Goal: Information Seeking & Learning: Learn about a topic

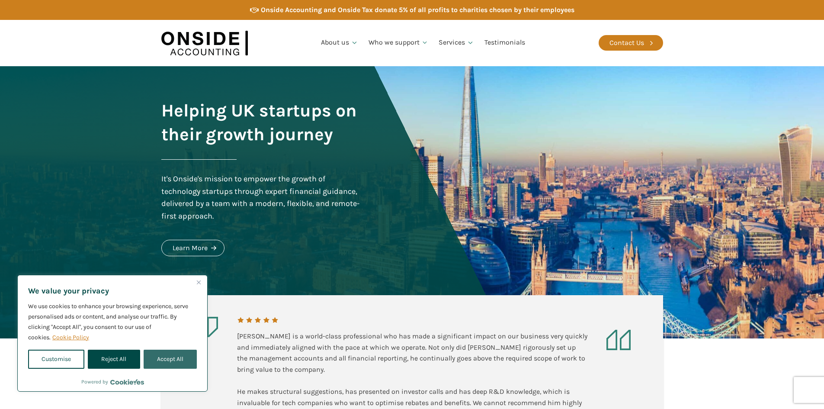
click at [170, 355] on button "Accept All" at bounding box center [170, 359] width 53 height 19
checkbox input "true"
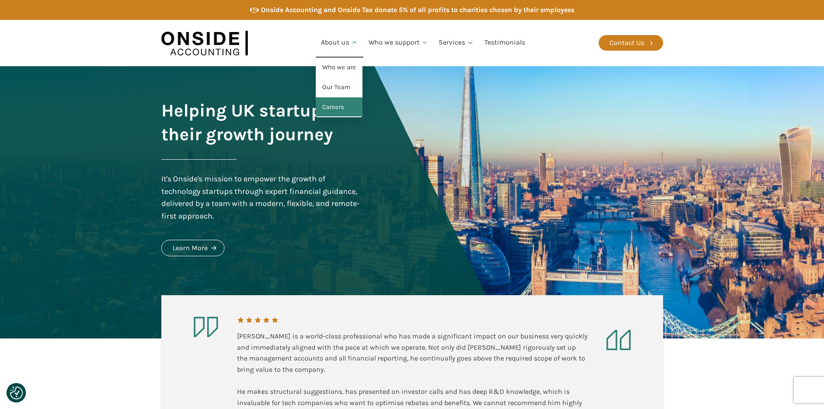
click at [344, 103] on link "Careers" at bounding box center [339, 107] width 47 height 20
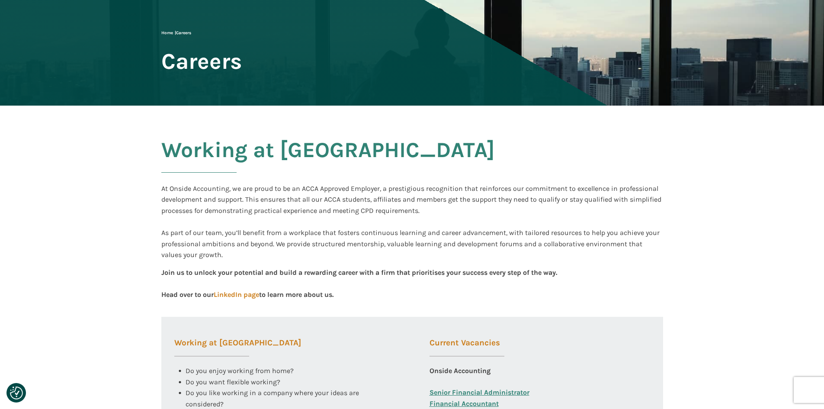
scroll to position [260, 0]
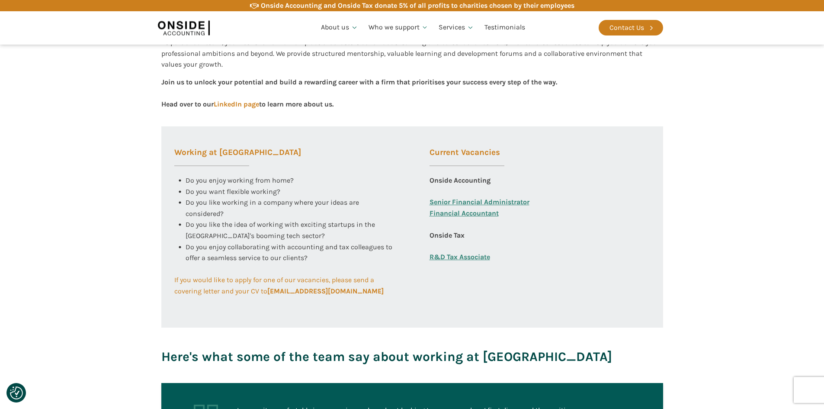
click at [482, 255] on link "R&D Tax Associate" at bounding box center [460, 256] width 61 height 11
click at [617, 242] on div "Current Vacancies Onside Accounting Senior Financial Administrator Financial Ac…" at bounding box center [540, 227] width 247 height 202
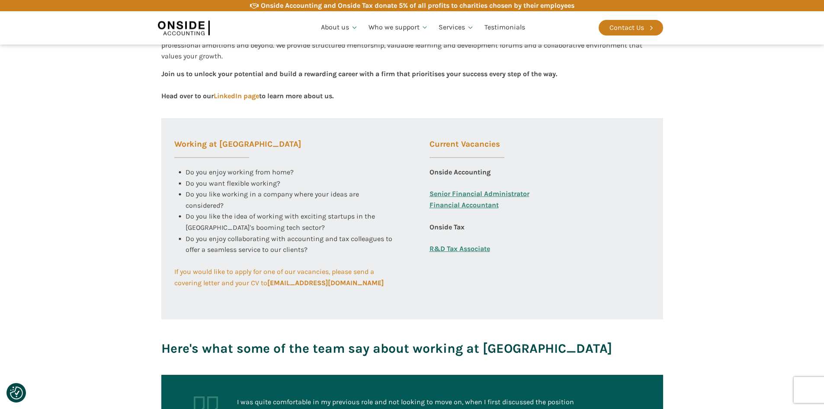
scroll to position [173, 0]
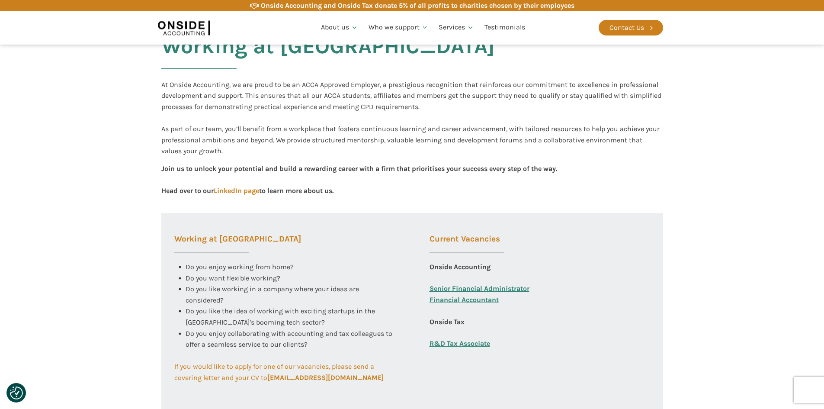
click at [460, 302] on link "Financial Accountant" at bounding box center [464, 305] width 69 height 22
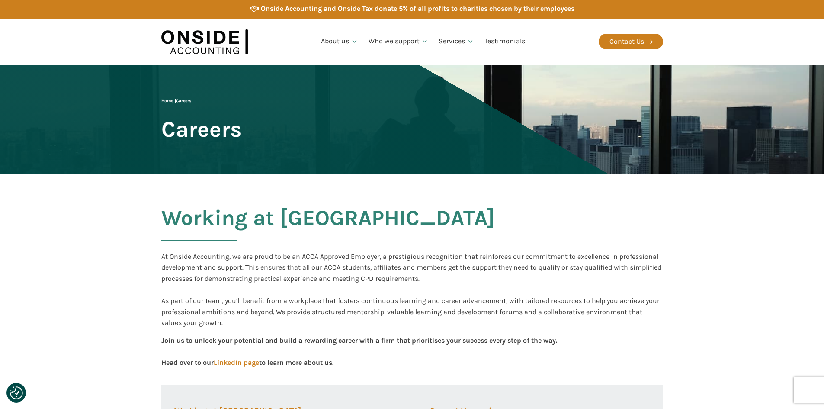
scroll to position [0, 0]
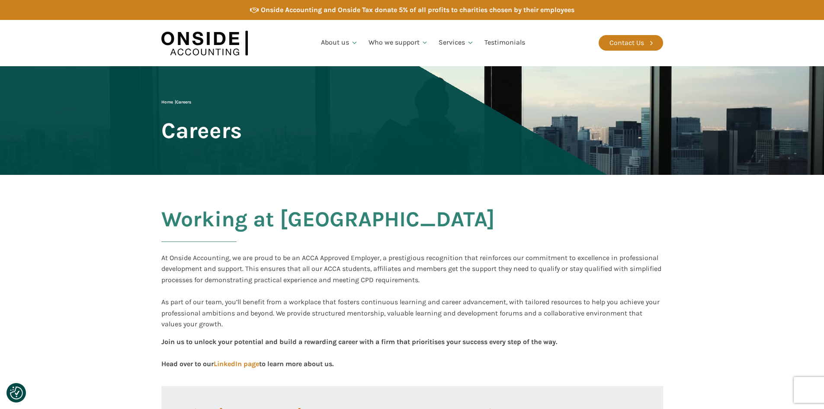
click at [215, 41] on img at bounding box center [204, 42] width 87 height 33
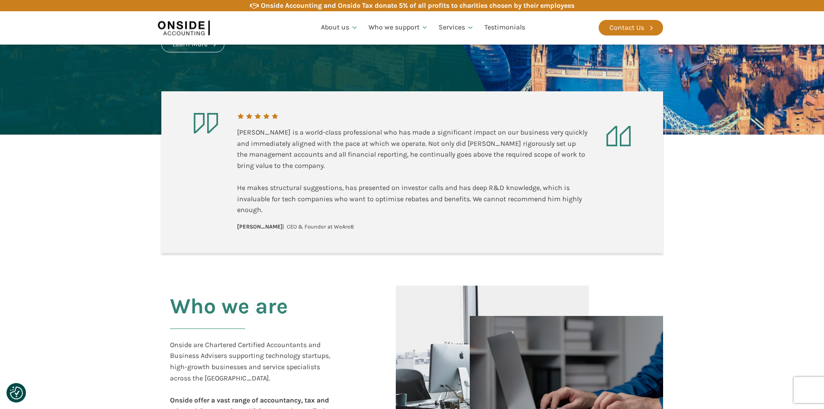
scroll to position [216, 0]
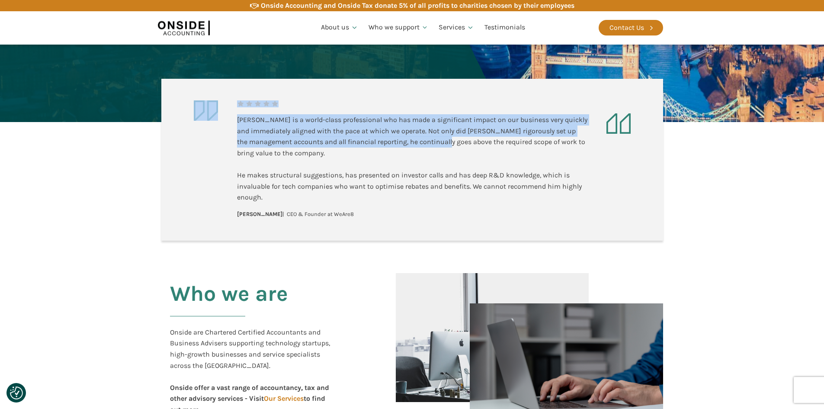
drag, startPoint x: 236, startPoint y: 117, endPoint x: 448, endPoint y: 142, distance: 213.0
click at [446, 141] on aside "Martin is a world-class professional who has made a significant impact on our b…" at bounding box center [412, 160] width 502 height 162
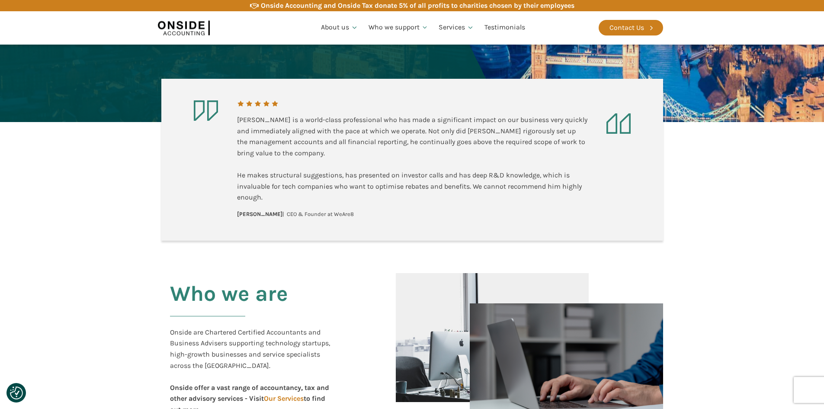
click at [489, 146] on div "Martin is a world-class professional who has made a significant impact on our b…" at bounding box center [412, 158] width 351 height 89
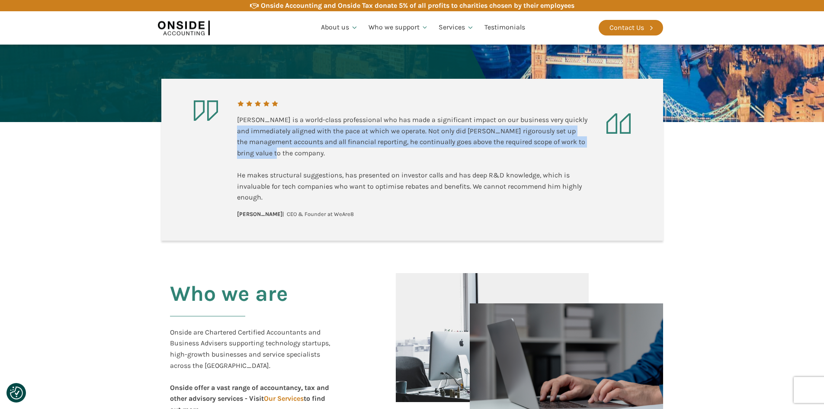
drag, startPoint x: 251, startPoint y: 129, endPoint x: 583, endPoint y: 153, distance: 332.8
click at [583, 153] on div "Martin is a world-class professional who has made a significant impact on our b…" at bounding box center [412, 158] width 351 height 89
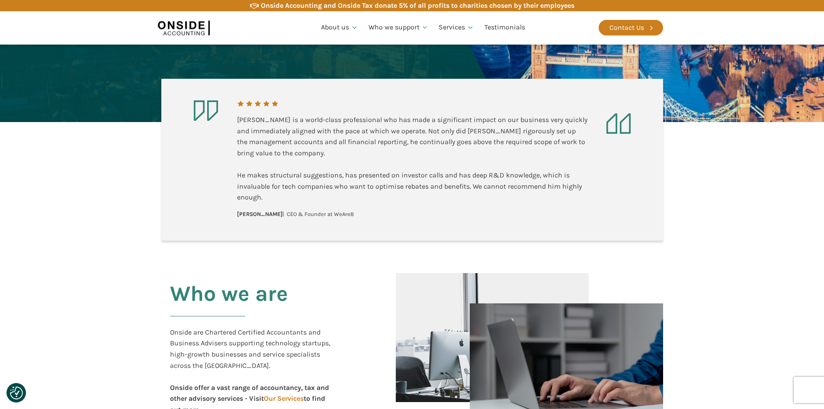
click at [582, 177] on div "Martin is a world-class professional who has made a significant impact on our b…" at bounding box center [412, 158] width 351 height 89
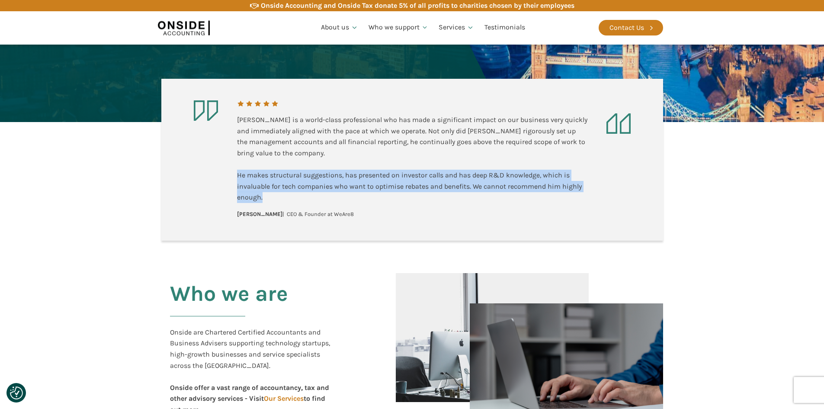
drag, startPoint x: 237, startPoint y: 176, endPoint x: 358, endPoint y: 199, distance: 123.1
click at [358, 199] on aside "Martin is a world-class professional who has made a significant impact on our b…" at bounding box center [412, 160] width 502 height 162
click at [376, 199] on div "Martin is a world-class professional who has made a significant impact on our b…" at bounding box center [412, 158] width 351 height 89
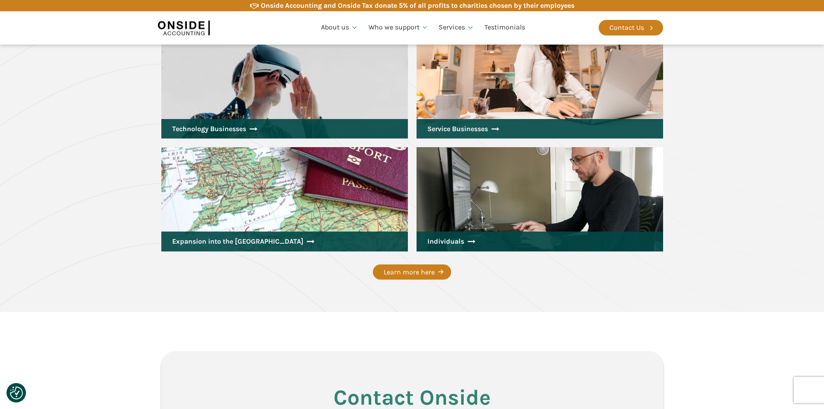
scroll to position [1212, 0]
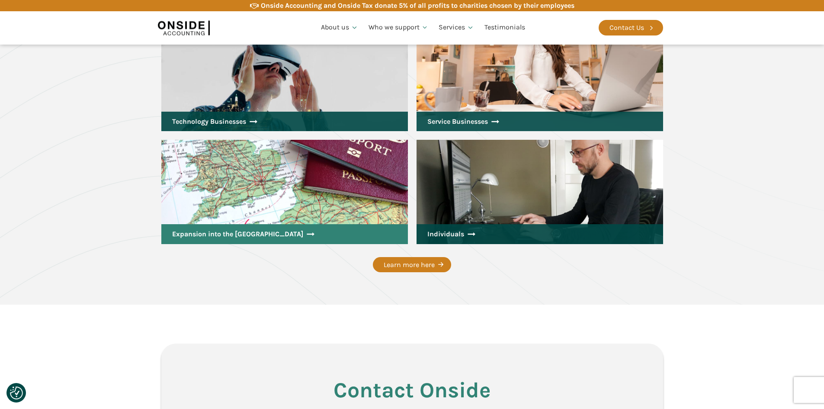
click at [249, 229] on link "Expansion into the UK" at bounding box center [284, 234] width 247 height 20
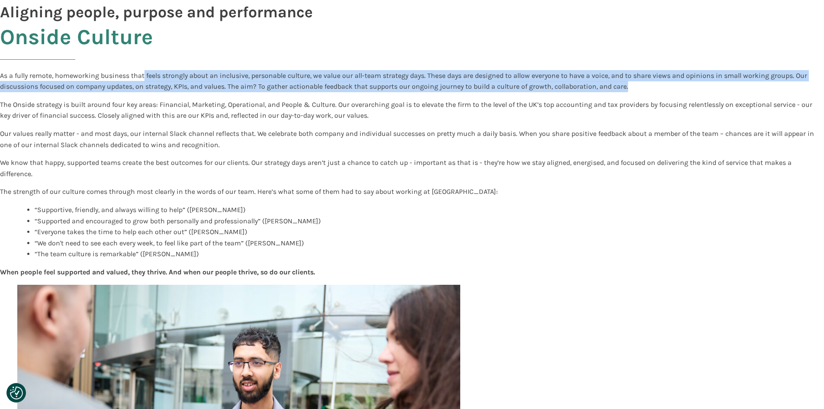
drag, startPoint x: 145, startPoint y: 69, endPoint x: 638, endPoint y: 84, distance: 493.5
click at [638, 84] on div "Onside Culture As a fully remote, homeworking business that feels strongly abou…" at bounding box center [412, 302] width 824 height 555
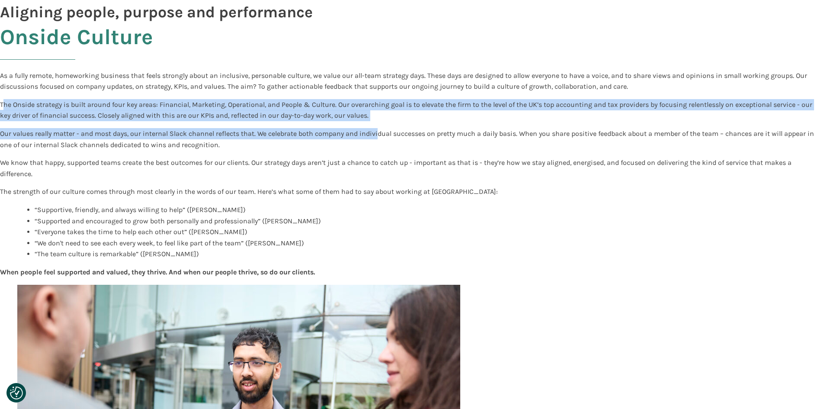
drag, startPoint x: 5, startPoint y: 103, endPoint x: 389, endPoint y: 124, distance: 384.4
click at [380, 122] on div "Onside Culture As a fully remote, homeworking business that feels strongly abou…" at bounding box center [412, 302] width 824 height 555
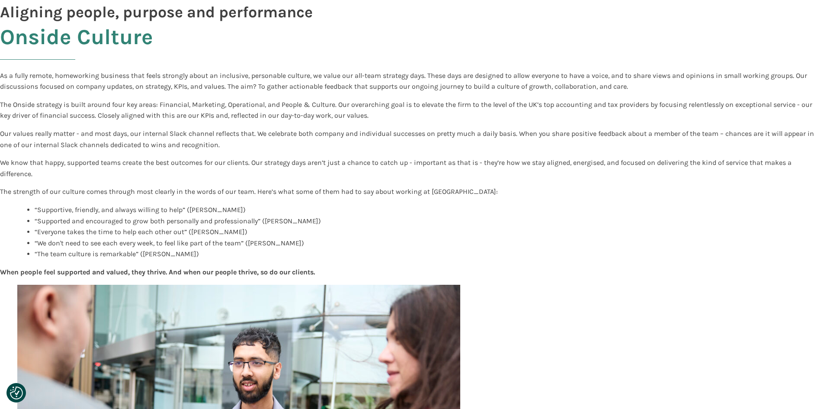
click at [399, 134] on p "Our values really matter - and most days, our internal Slack channel reflects t…" at bounding box center [412, 139] width 824 height 22
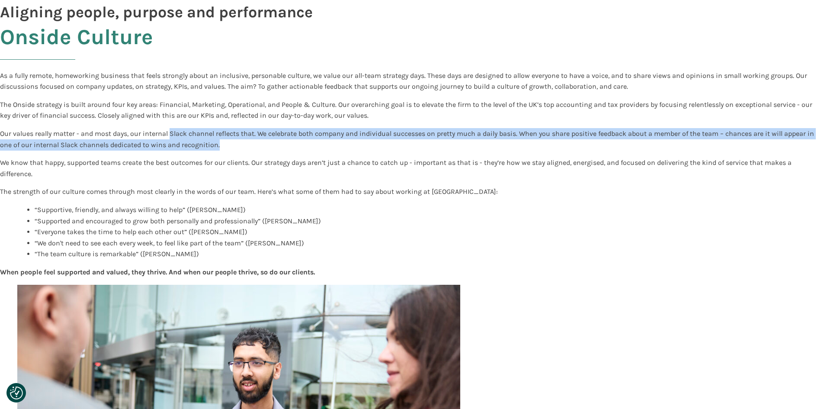
drag, startPoint x: 169, startPoint y: 133, endPoint x: 276, endPoint y: 153, distance: 108.8
click at [228, 142] on p "Our values really matter - and most days, our internal Slack channel reflects t…" at bounding box center [412, 139] width 824 height 22
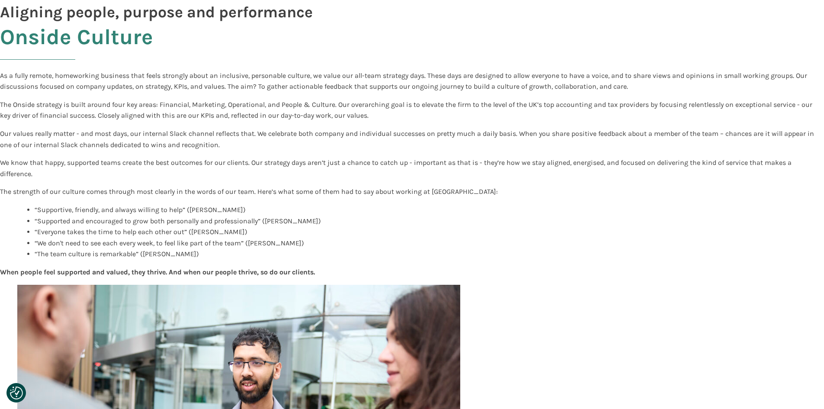
click at [343, 164] on p "We know that happy, supported teams create the best outcomes for our clients. O…" at bounding box center [412, 168] width 824 height 22
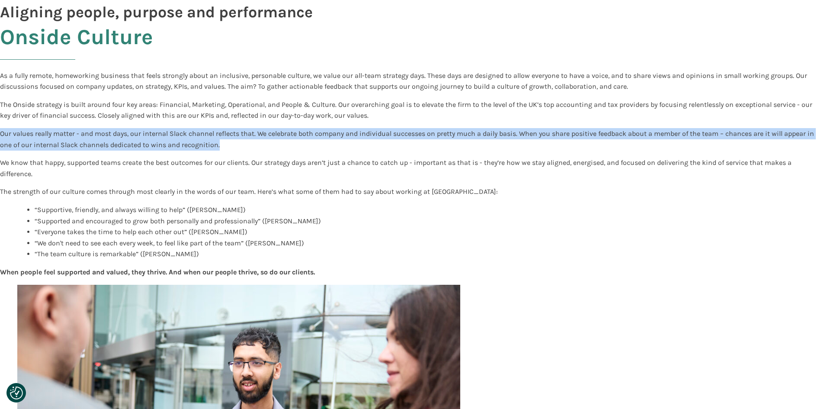
drag, startPoint x: 1, startPoint y: 132, endPoint x: 234, endPoint y: 149, distance: 233.9
click at [233, 149] on p "Our values really matter - and most days, our internal Slack channel reflects t…" at bounding box center [412, 139] width 824 height 22
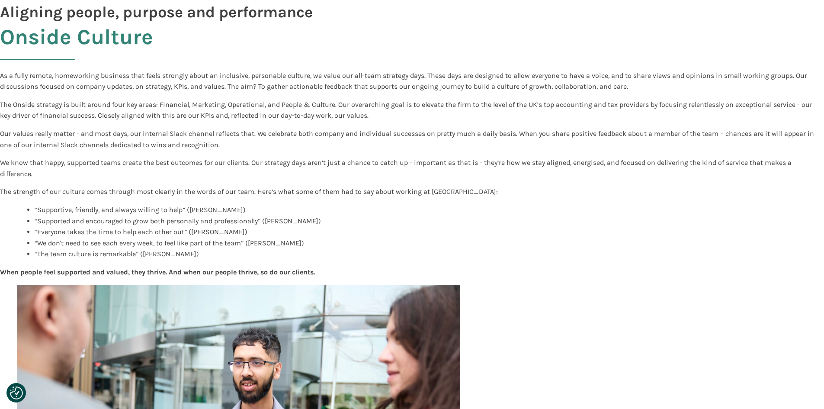
click at [297, 164] on p "We know that happy, supported teams create the best outcomes for our clients. O…" at bounding box center [412, 168] width 824 height 22
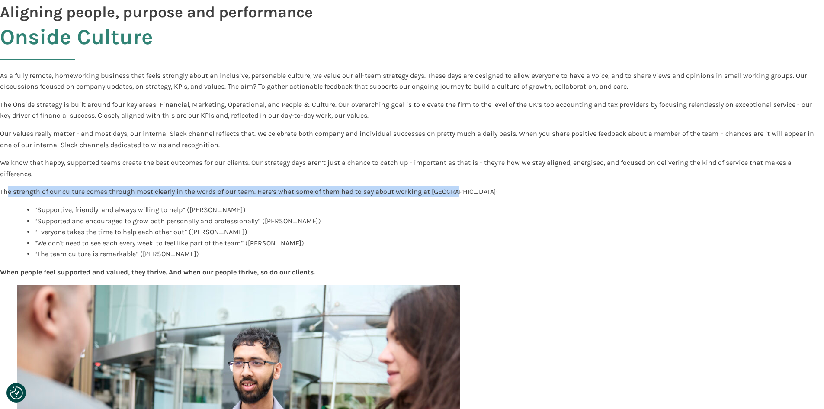
drag, startPoint x: 8, startPoint y: 190, endPoint x: 467, endPoint y: 196, distance: 459.2
click at [467, 196] on p "The strength of our culture comes through most clearly in the words of our team…" at bounding box center [412, 191] width 824 height 11
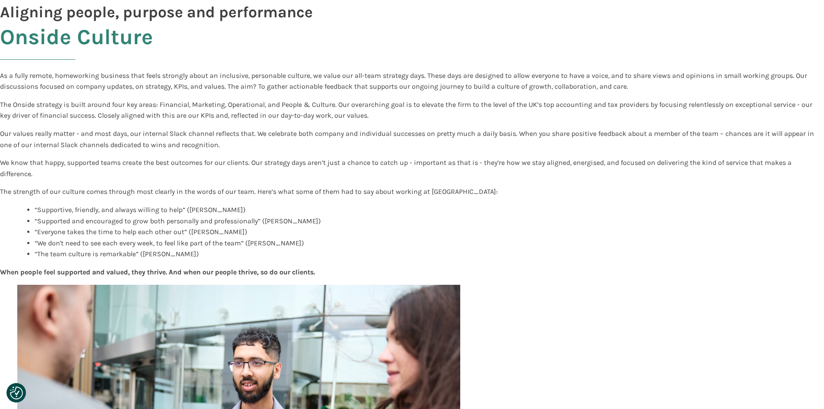
click at [417, 233] on li "“Everyone takes the time to help each other out” ([PERSON_NAME])" at bounding box center [421, 231] width 772 height 11
drag, startPoint x: 33, startPoint y: 208, endPoint x: 228, endPoint y: 217, distance: 195.4
click at [206, 214] on ul "“Supportive, friendly, and always willing to help” ([PERSON_NAME]) “Supported a…" at bounding box center [412, 231] width 790 height 55
click at [229, 217] on li "“Supported and encouraged to grow both personally and professionally” ([PERSON_…" at bounding box center [421, 220] width 772 height 11
drag, startPoint x: 41, startPoint y: 220, endPoint x: 297, endPoint y: 225, distance: 256.2
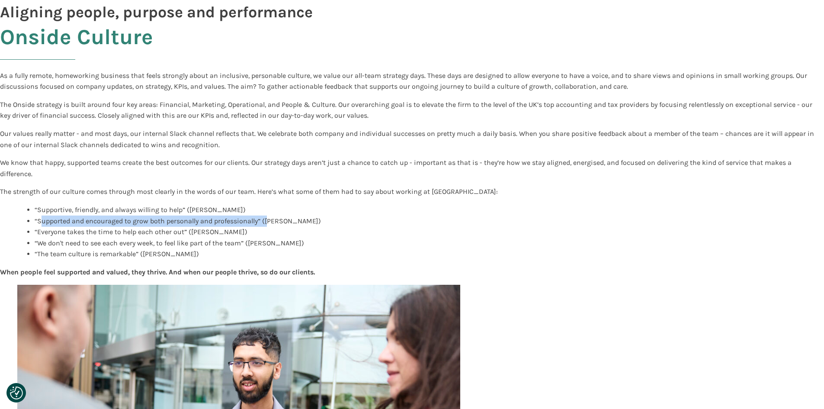
click at [270, 224] on li "“Supported and encouraged to grow both personally and professionally” ([PERSON_…" at bounding box center [421, 220] width 772 height 11
click at [297, 225] on li "“Supported and encouraged to grow both personally and professionally” ([PERSON_…" at bounding box center [421, 220] width 772 height 11
drag, startPoint x: 39, startPoint y: 233, endPoint x: 248, endPoint y: 234, distance: 208.6
click at [211, 234] on li "“Everyone takes the time to help each other out” ([PERSON_NAME])" at bounding box center [421, 231] width 772 height 11
click at [252, 235] on li "“Everyone takes the time to help each other out” ([PERSON_NAME])" at bounding box center [421, 231] width 772 height 11
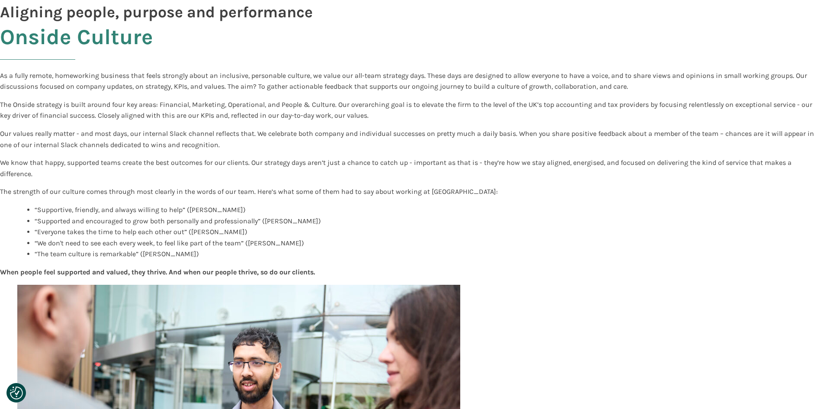
click at [216, 243] on li "“We don't need to see each every week, to feel like part of the team” ([PERSON_…" at bounding box center [421, 243] width 772 height 11
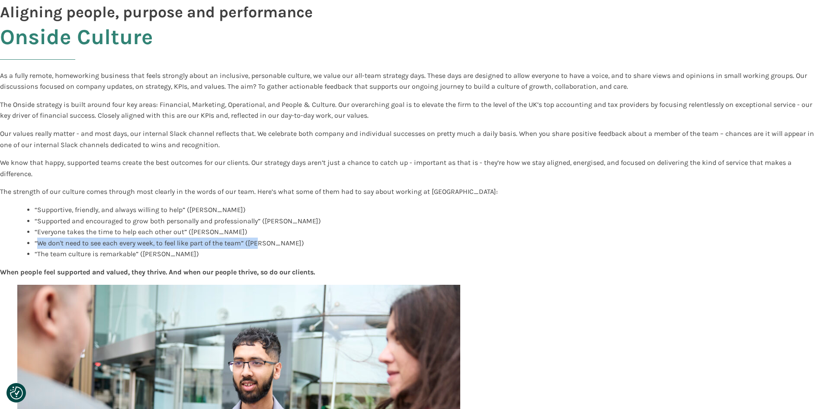
drag, startPoint x: 38, startPoint y: 243, endPoint x: 270, endPoint y: 244, distance: 231.9
click at [266, 244] on li "“We don't need to see each every week, to feel like part of the team” ([PERSON_…" at bounding box center [421, 243] width 772 height 11
click at [282, 244] on li "“We don't need to see each every week, to feel like part of the team” ([PERSON_…" at bounding box center [421, 243] width 772 height 11
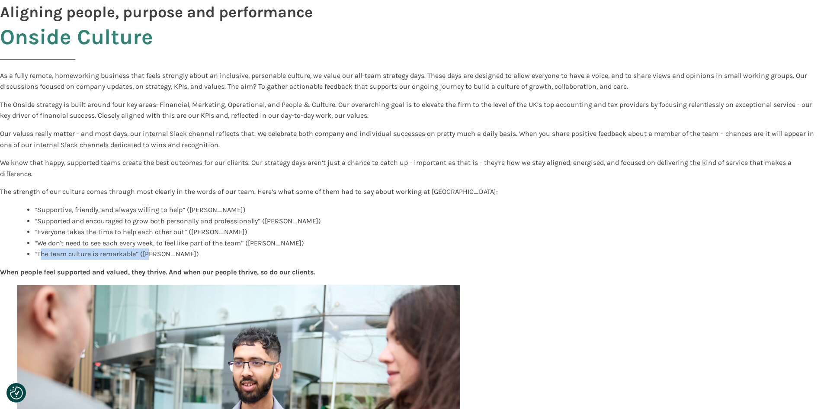
drag, startPoint x: 42, startPoint y: 257, endPoint x: 185, endPoint y: 256, distance: 142.8
click at [158, 258] on li "“The team culture is remarkable” ([PERSON_NAME])" at bounding box center [421, 253] width 772 height 11
click at [191, 256] on li "“The team culture is remarkable” ([PERSON_NAME])" at bounding box center [421, 253] width 772 height 11
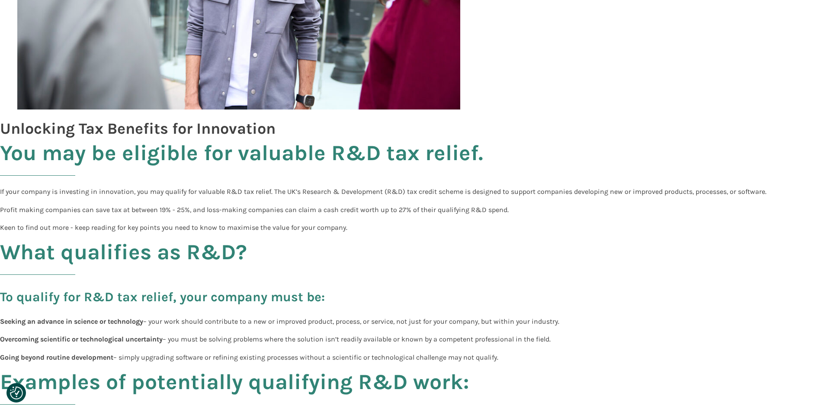
scroll to position [476, 0]
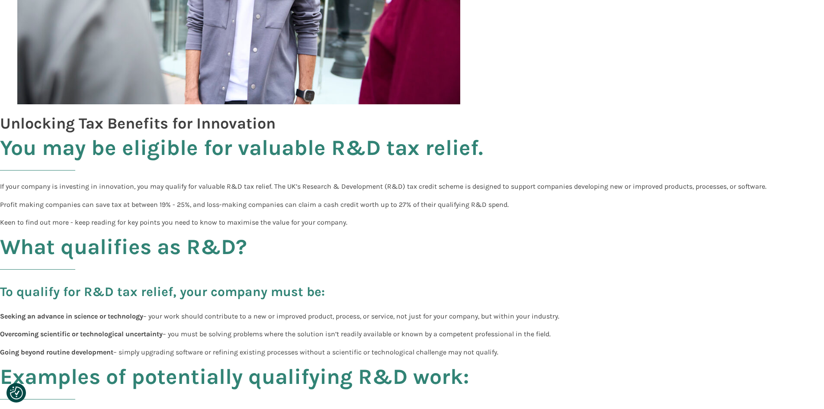
drag, startPoint x: 27, startPoint y: 186, endPoint x: 761, endPoint y: 206, distance: 734.6
drag, startPoint x: 105, startPoint y: 205, endPoint x: 300, endPoint y: 213, distance: 195.7
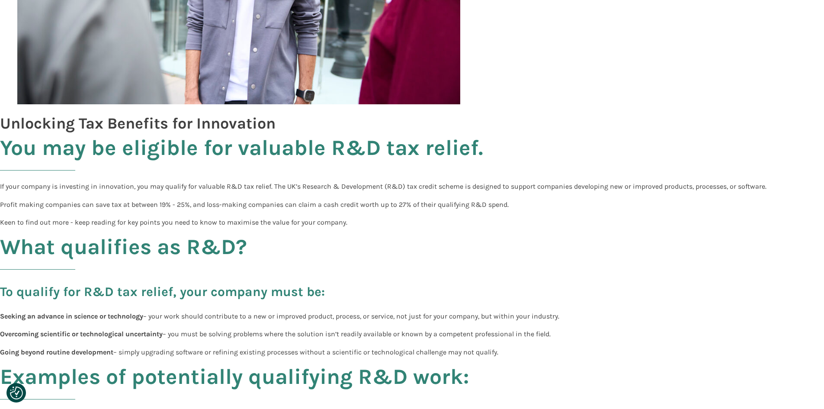
drag, startPoint x: 294, startPoint y: 208, endPoint x: 516, endPoint y: 210, distance: 221.6
click at [516, 210] on p "Profit making companies can save tax at between 19% - 25%, and loss-making comp…" at bounding box center [412, 204] width 824 height 11
click at [532, 225] on p "Keen to find out more - keep reading for key points you need to know to maximis…" at bounding box center [412, 222] width 824 height 11
drag, startPoint x: 384, startPoint y: 231, endPoint x: 240, endPoint y: 205, distance: 146.0
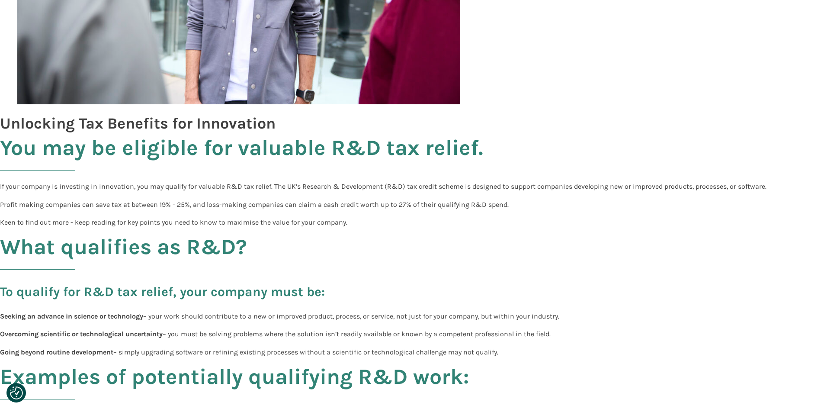
click at [235, 203] on p "Profit making companies can save tax at between 19% - 25%, and loss-making comp…" at bounding box center [412, 204] width 824 height 11
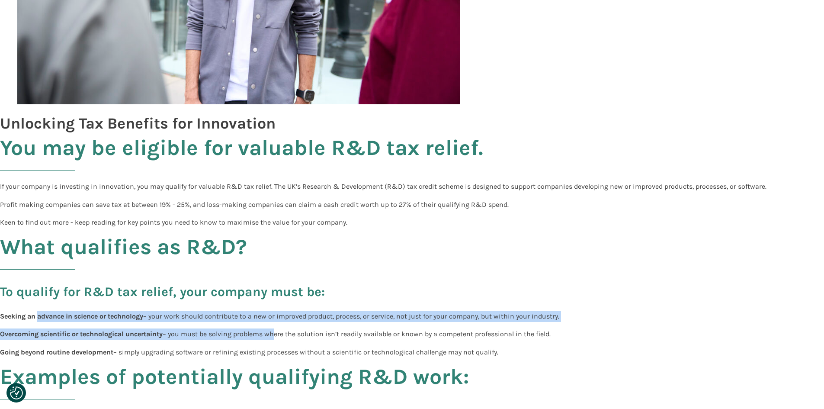
drag, startPoint x: 132, startPoint y: 315, endPoint x: 324, endPoint y: 314, distance: 192.6
click at [292, 321] on p "Seeking an advance in science or technology – your work should contribute to a …" at bounding box center [412, 316] width 824 height 11
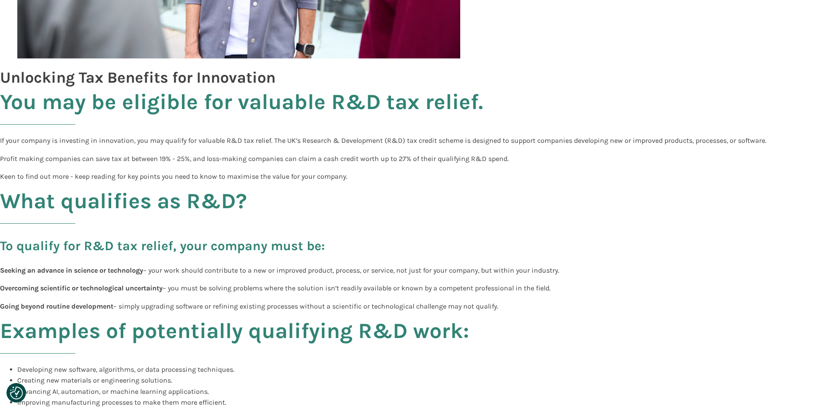
scroll to position [563, 0]
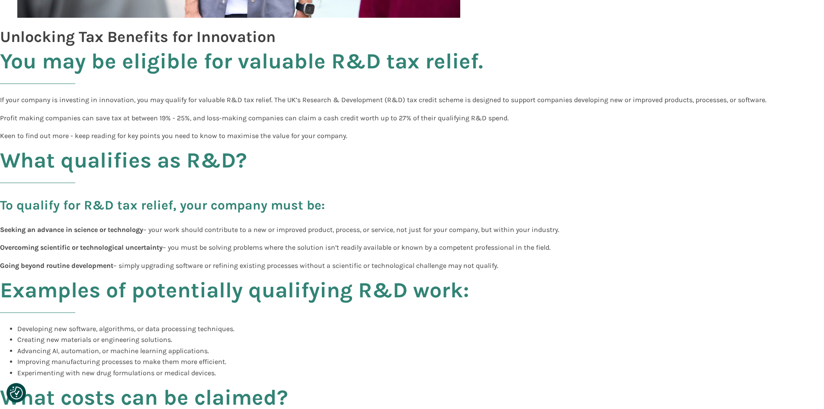
drag, startPoint x: 17, startPoint y: 249, endPoint x: 563, endPoint y: 253, distance: 546.1
click at [563, 253] on p "Overcoming scientific or technological uncertainty – you must be solving proble…" at bounding box center [412, 247] width 824 height 11
drag, startPoint x: 524, startPoint y: 264, endPoint x: 18, endPoint y: 257, distance: 505.9
click at [23, 260] on p "Going beyond routine development – simply upgrading software or refining existi…" at bounding box center [412, 265] width 824 height 11
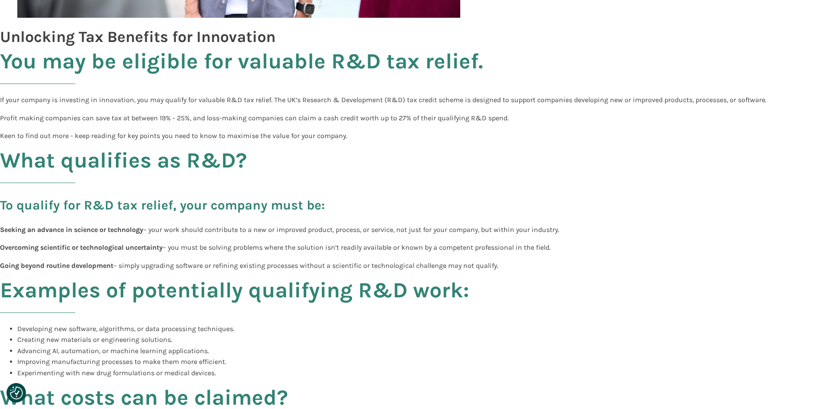
drag, startPoint x: 33, startPoint y: 264, endPoint x: 517, endPoint y: 262, distance: 483.8
click at [517, 262] on p "Going beyond routine development – simply upgrading software or refining existi…" at bounding box center [412, 265] width 824 height 11
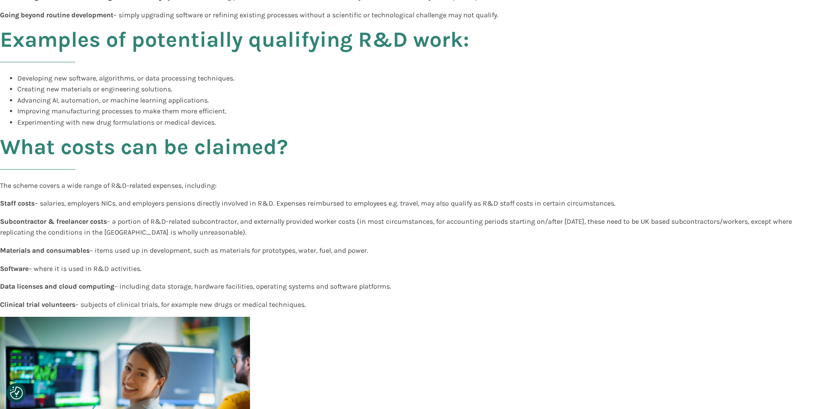
scroll to position [822, 0]
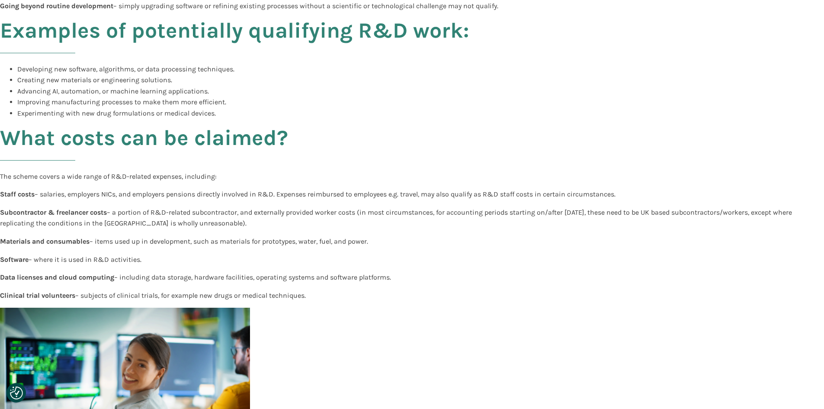
click at [96, 179] on p "The scheme covers a wide range of R&D-related expenses, including:" at bounding box center [412, 176] width 824 height 11
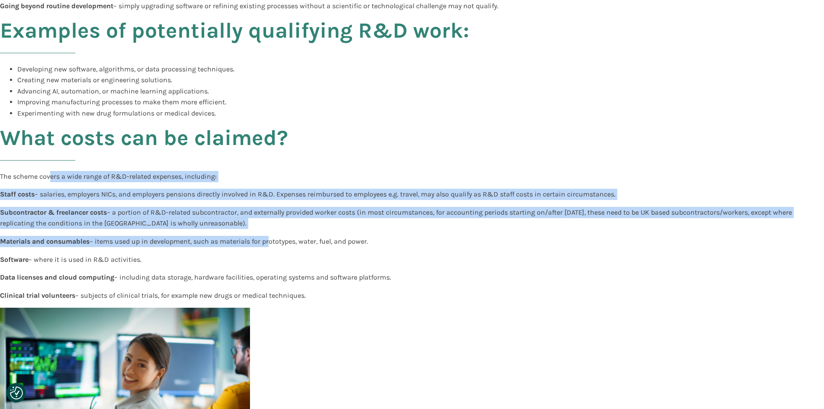
drag, startPoint x: 49, startPoint y: 176, endPoint x: 399, endPoint y: 257, distance: 358.8
click at [302, 244] on div "You may be eligible for valuable R&D tax relief . If your company is investing …" at bounding box center [412, 403] width 824 height 1227
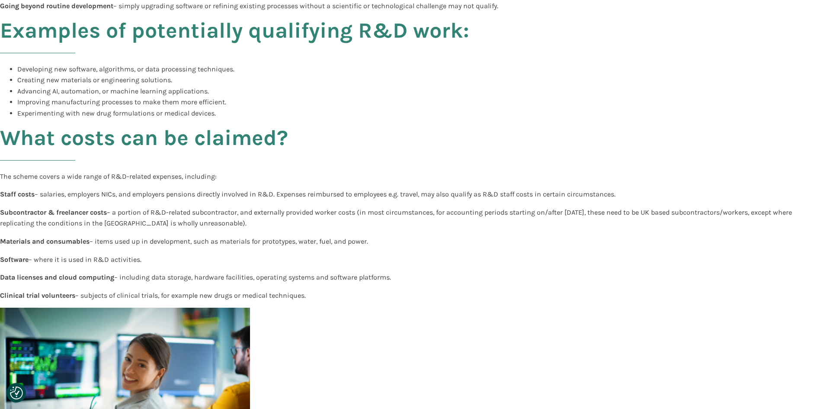
click at [403, 257] on p "Software – where it is used in R&D activities." at bounding box center [412, 259] width 824 height 11
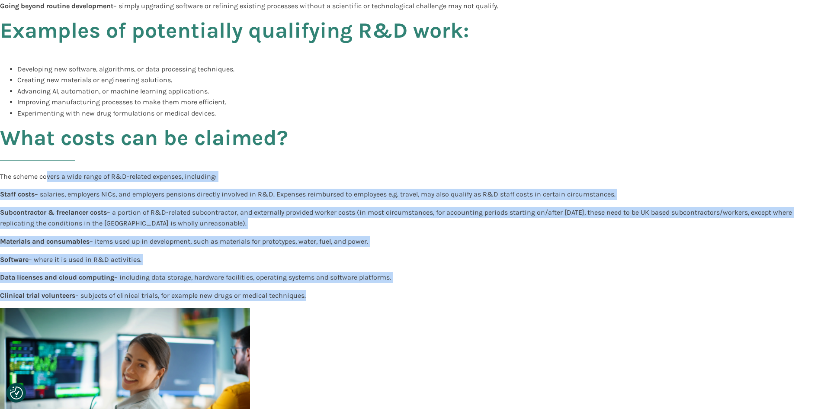
drag, startPoint x: 356, startPoint y: 296, endPoint x: 38, endPoint y: 170, distance: 342.6
click at [39, 170] on div "You may be eligible for valuable R&D tax relief . If your company is investing …" at bounding box center [412, 403] width 824 height 1227
click at [37, 170] on div "You may be eligible for valuable R&D tax relief . If your company is investing …" at bounding box center [412, 403] width 824 height 1227
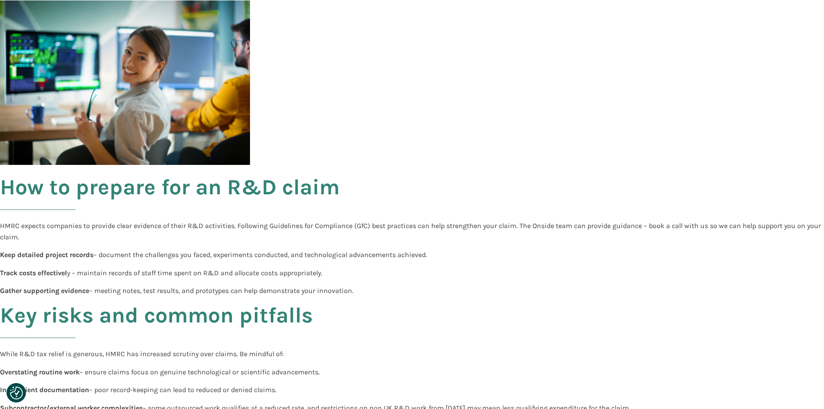
scroll to position [1168, 0]
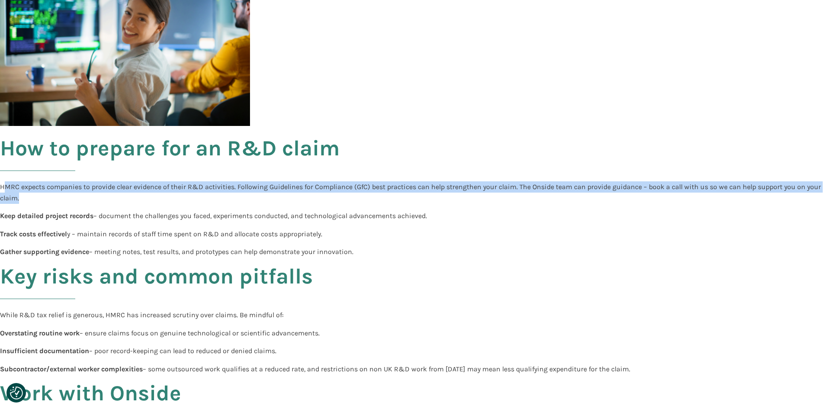
drag, startPoint x: 76, startPoint y: 191, endPoint x: 256, endPoint y: 201, distance: 179.8
click at [227, 197] on p "HMRC expects companies to provide clear evidence of their R&D activities. Follo…" at bounding box center [412, 192] width 824 height 22
click at [262, 202] on p "HMRC expects companies to provide clear evidence of their R&D activities. Follo…" at bounding box center [412, 192] width 824 height 22
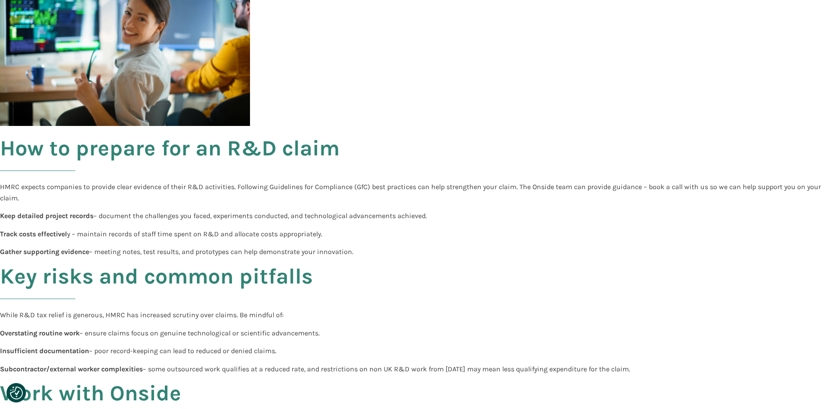
drag, startPoint x: 82, startPoint y: 232, endPoint x: 370, endPoint y: 235, distance: 287.3
click at [361, 235] on p "Track costs effectivel y – maintain records of staff time spent on R&D and allo…" at bounding box center [412, 233] width 824 height 11
click at [370, 235] on p "Track costs effectivel y – maintain records of staff time spent on R&D and allo…" at bounding box center [412, 233] width 824 height 11
drag, startPoint x: 94, startPoint y: 253, endPoint x: 422, endPoint y: 261, distance: 327.7
click at [402, 261] on div "You may be eligible for valuable R&D tax relief . If your company is investing …" at bounding box center [412, 57] width 824 height 1227
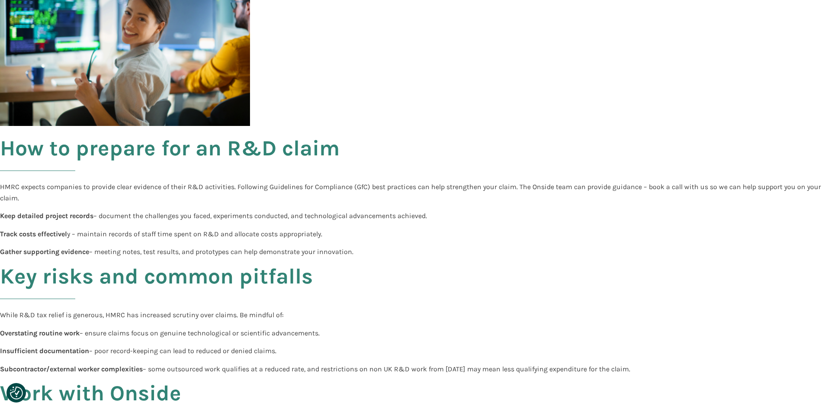
click at [429, 261] on div "You may be eligible for valuable R&D tax relief . If your company is investing …" at bounding box center [412, 57] width 824 height 1227
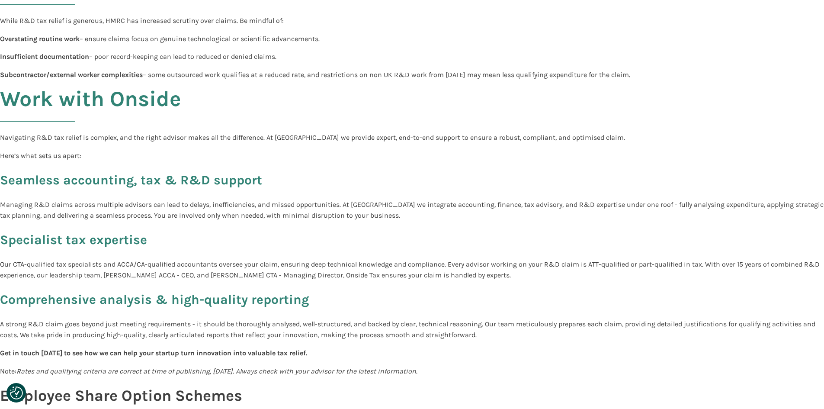
scroll to position [1471, 0]
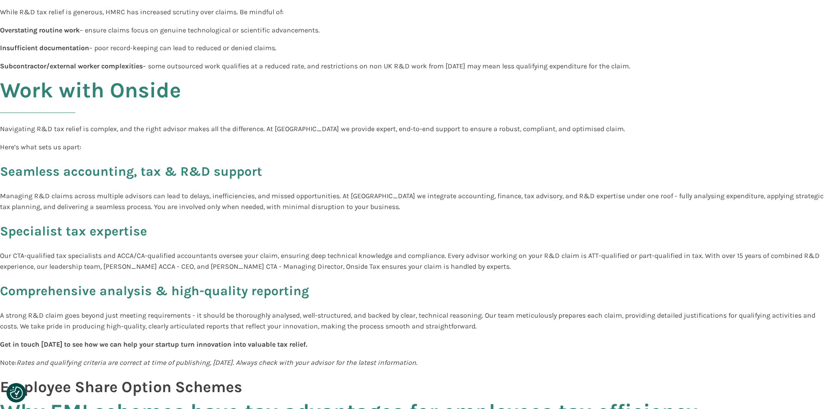
drag, startPoint x: 158, startPoint y: 131, endPoint x: 418, endPoint y: 138, distance: 260.2
click at [436, 151] on p "Here’s what sets us apart:" at bounding box center [412, 147] width 824 height 11
drag, startPoint x: 212, startPoint y: 265, endPoint x: 374, endPoint y: 268, distance: 162.3
click at [348, 270] on p "Our CTA-qualified tax specialists and ACCA/CA-qualified accountants oversee you…" at bounding box center [412, 261] width 824 height 22
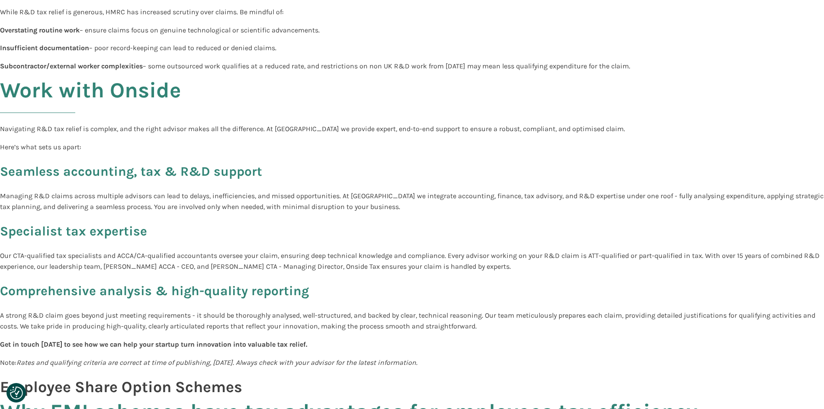
click at [383, 264] on p "Our CTA-qualified tax specialists and ACCA/CA-qualified accountants oversee you…" at bounding box center [412, 261] width 824 height 22
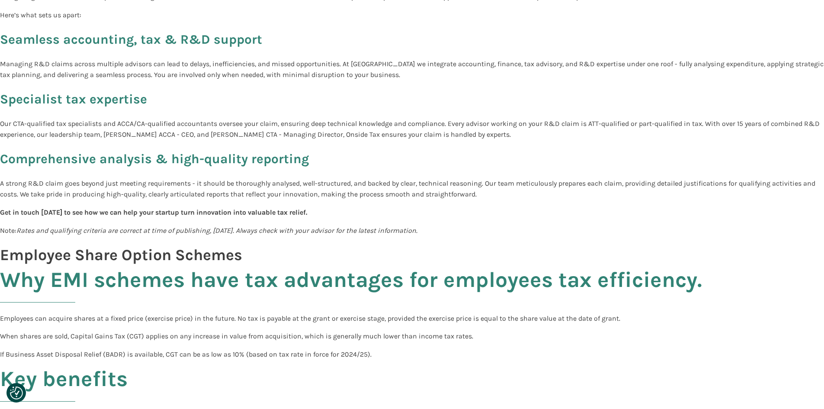
scroll to position [1515, 0]
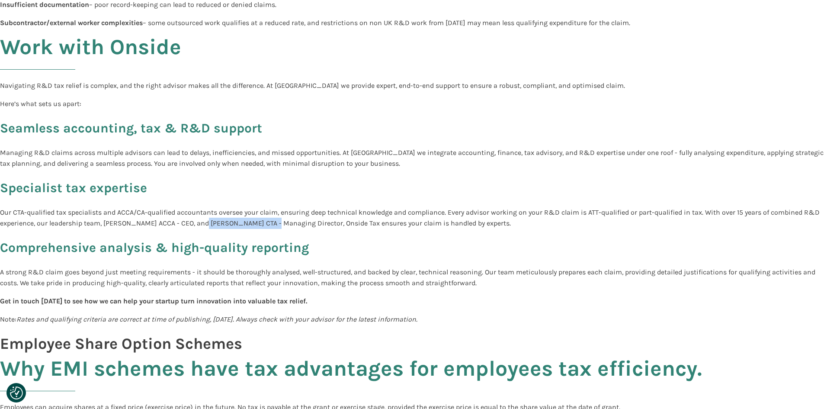
drag, startPoint x: 200, startPoint y: 223, endPoint x: 267, endPoint y: 224, distance: 66.6
click at [267, 224] on p "Our CTA-qualified tax specialists and ACCA/CA-qualified accountants oversee you…" at bounding box center [412, 218] width 824 height 22
click at [300, 222] on p "Our CTA-qualified tax specialists and ACCA/CA-qualified accountants oversee you…" at bounding box center [412, 218] width 824 height 22
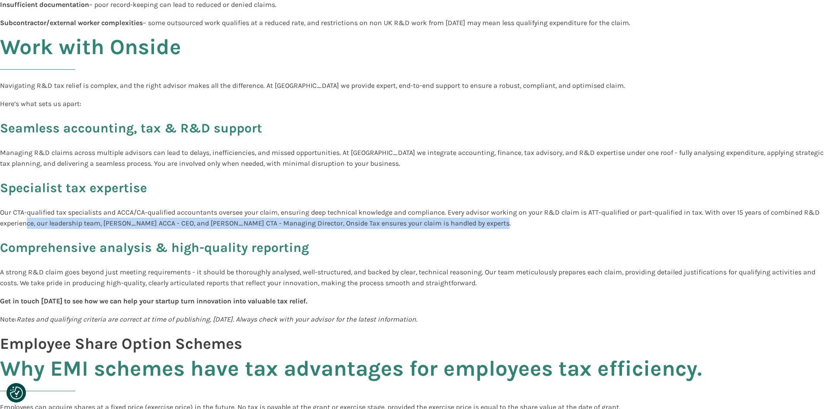
drag, startPoint x: 26, startPoint y: 222, endPoint x: 521, endPoint y: 226, distance: 495.1
click at [498, 224] on p "Our CTA-qualified tax specialists and ACCA/CA-qualified accountants oversee you…" at bounding box center [412, 218] width 824 height 22
click at [523, 226] on p "Our CTA-qualified tax specialists and ACCA/CA-qualified accountants oversee you…" at bounding box center [412, 218] width 824 height 22
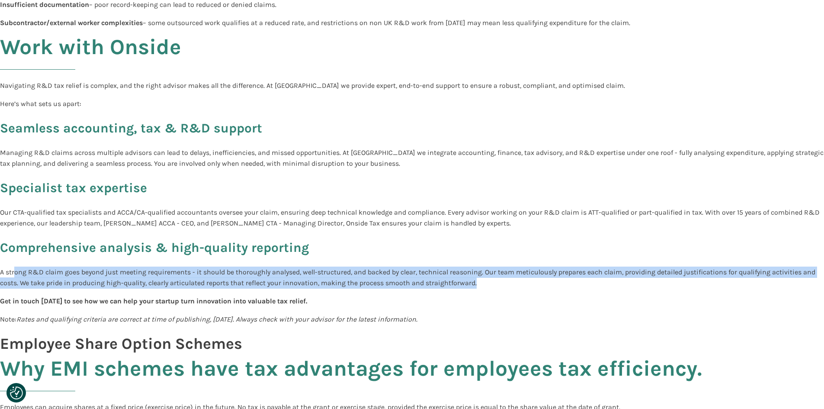
drag, startPoint x: 26, startPoint y: 273, endPoint x: 547, endPoint y: 292, distance: 520.5
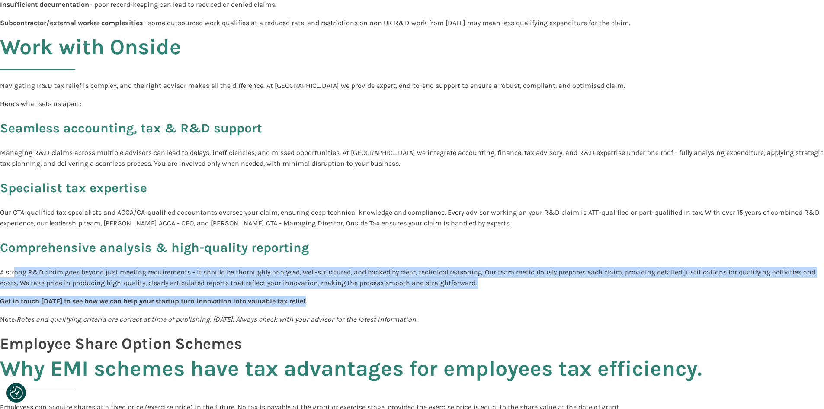
click at [592, 301] on p "Get in touch [DATE] to see how we can help your startup turn innovation into va…" at bounding box center [412, 301] width 824 height 11
drag, startPoint x: 4, startPoint y: 299, endPoint x: 525, endPoint y: 317, distance: 521.3
click at [536, 318] on p "Note: Rates and qualifying criteria are correct at time of publishing, [DATE]. …" at bounding box center [412, 319] width 824 height 11
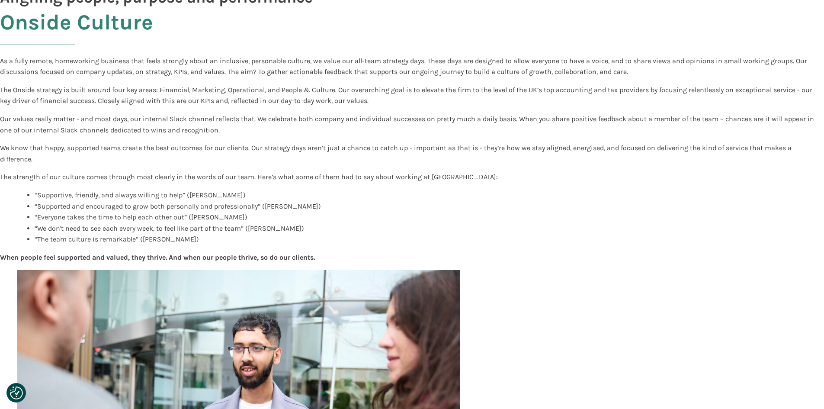
scroll to position [0, 0]
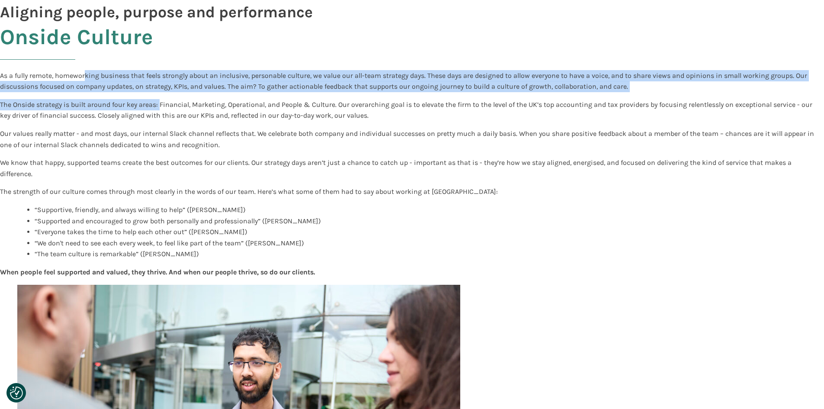
click at [353, 158] on div "Onside Culture As a fully remote, homeworking business that feels strongly abou…" at bounding box center [412, 302] width 824 height 555
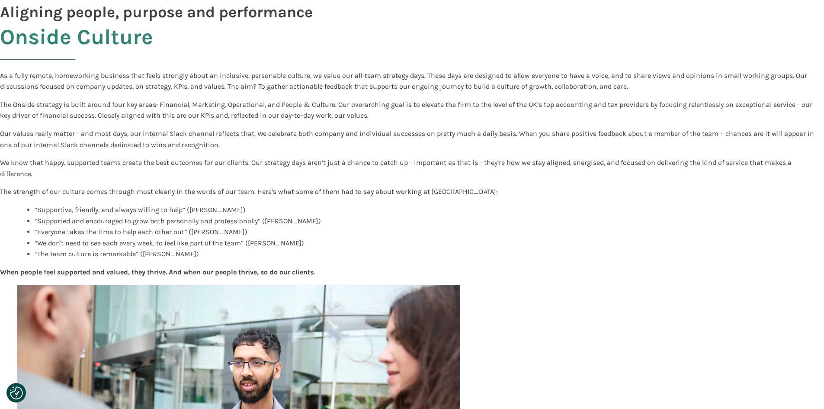
click at [409, 164] on p "We know that happy, supported teams create the best outcomes for our clients. O…" at bounding box center [412, 168] width 824 height 22
